Goal: Information Seeking & Learning: Learn about a topic

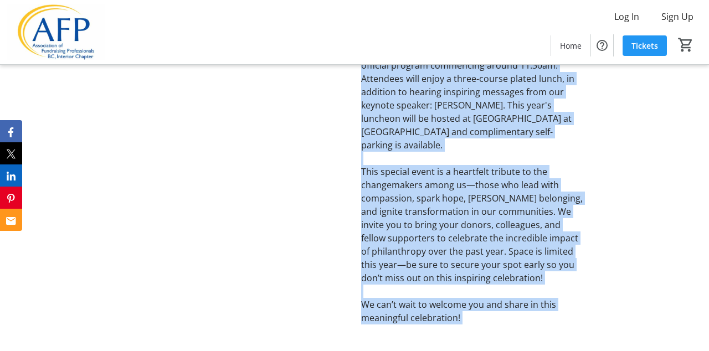
scroll to position [569, 0]
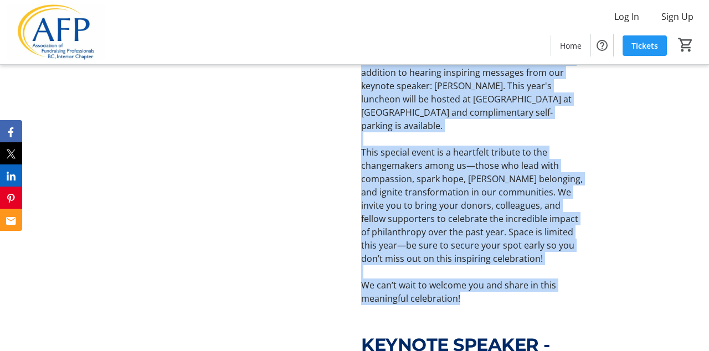
drag, startPoint x: 363, startPoint y: 74, endPoint x: 539, endPoint y: 294, distance: 281.1
click at [539, 294] on div "About the Luncheon National Philanthropy Day® 2025 Presented by AFP Interior BC…" at bounding box center [354, 50] width 709 height 536
copy div "Lorem ips Dolorsit Ametcons Adipiscingel Sed® 4745 Doeiusmod te INC Utlabore ET…"
click at [301, 182] on div at bounding box center [236, 51] width 223 height 510
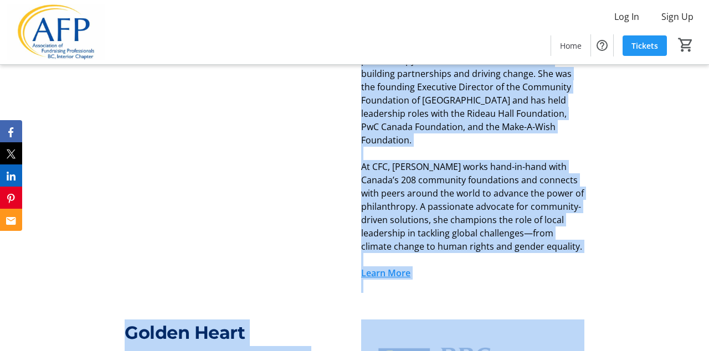
scroll to position [993, 0]
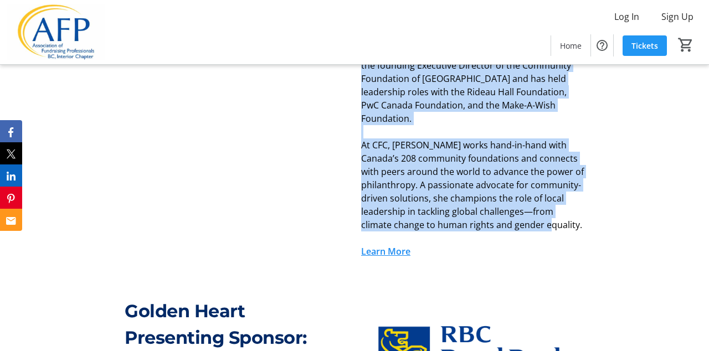
drag, startPoint x: 361, startPoint y: 89, endPoint x: 546, endPoint y: 203, distance: 217.4
click at [546, 203] on div "KEYNOTE SPEAKER - [PERSON_NAME] [PERSON_NAME] joined Community Foundations of C…" at bounding box center [472, 89] width 223 height 363
copy div "KEYNOTE SPEAKER - [PERSON_NAME] [PERSON_NAME] joined Community Foundations of C…"
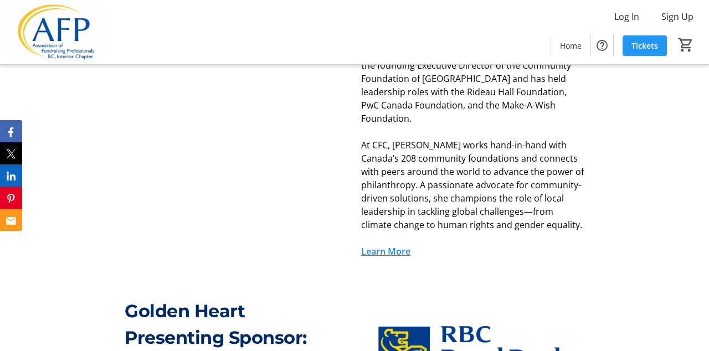
click at [337, 226] on div at bounding box center [236, 89] width 223 height 363
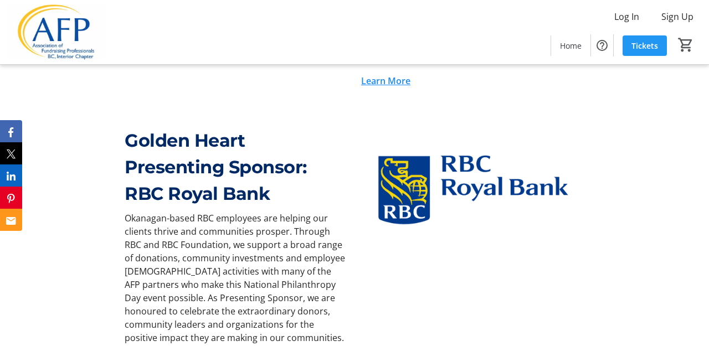
scroll to position [1165, 0]
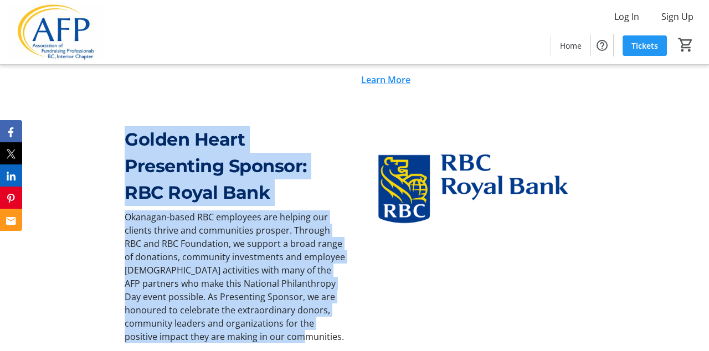
drag, startPoint x: 124, startPoint y: 112, endPoint x: 258, endPoint y: 310, distance: 239.0
click at [258, 310] on div "Golden Heart Presenting Sponsor: RBC Royal Bank Okanagan-based RBC employees ar…" at bounding box center [236, 234] width 223 height 217
copy div "Golden Heart Presenting Sponsor: RBC Royal Bank Okanagan-based RBC employees ar…"
click at [260, 272] on p "Okanagan-based RBC employees are helping our clients thrive and communities pro…" at bounding box center [236, 277] width 223 height 133
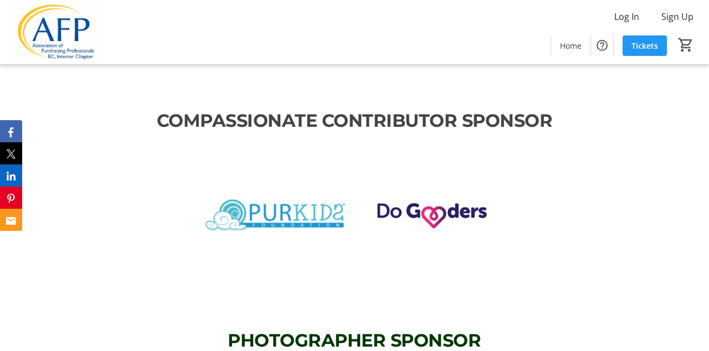
scroll to position [2028, 0]
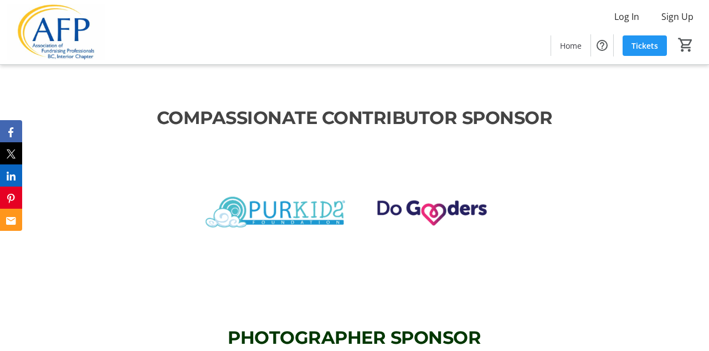
click at [347, 196] on div at bounding box center [276, 212] width 144 height 144
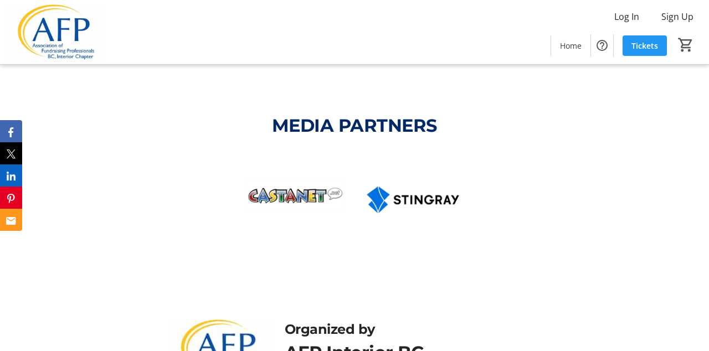
scroll to position [2783, 0]
